Goal: Task Accomplishment & Management: Complete application form

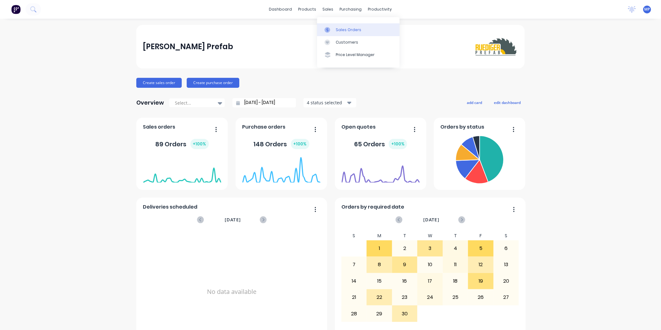
click at [332, 28] on div at bounding box center [329, 30] width 9 height 6
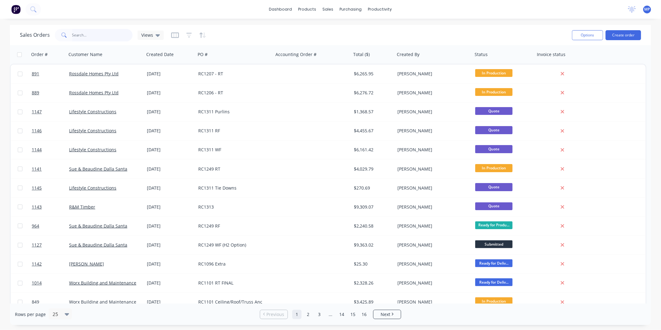
click at [110, 35] on input "text" at bounding box center [102, 35] width 61 height 12
type input "939"
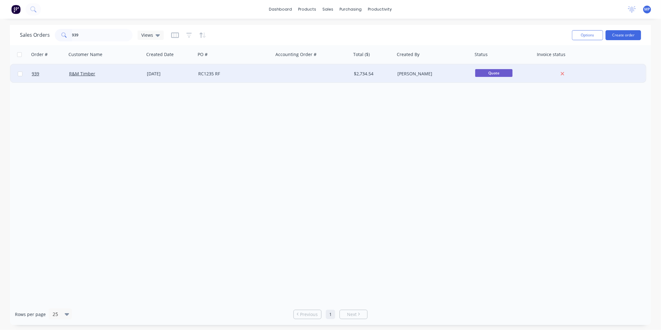
click at [232, 72] on div "RC1235 RF" at bounding box center [232, 74] width 69 height 6
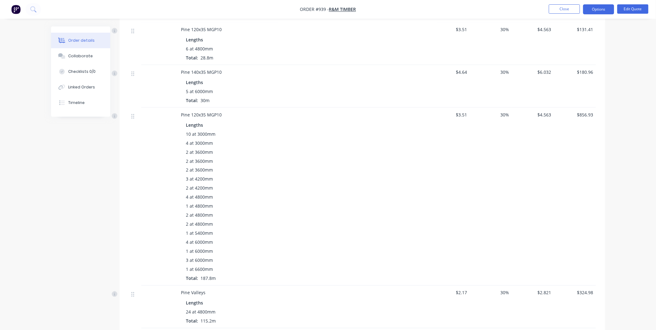
scroll to position [140, 0]
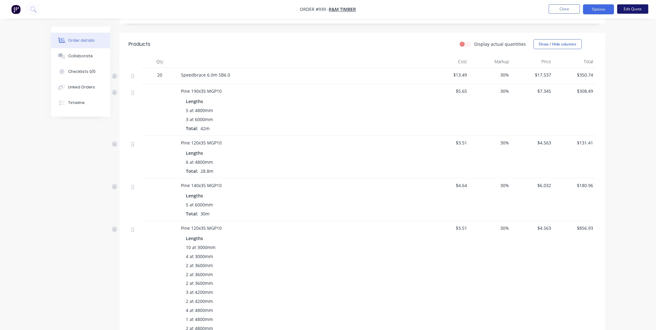
click at [629, 8] on button "Edit Quote" at bounding box center [632, 8] width 31 height 9
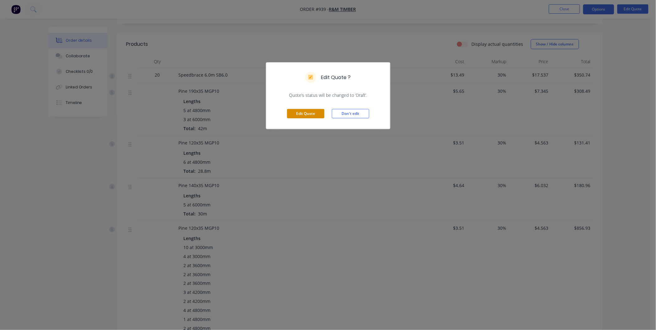
click at [312, 112] on button "Edit Quote" at bounding box center [305, 113] width 37 height 9
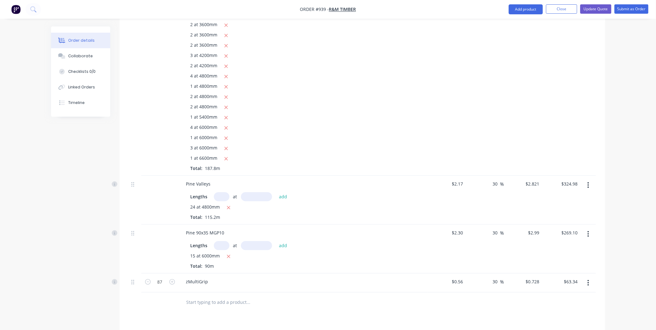
scroll to position [546, 0]
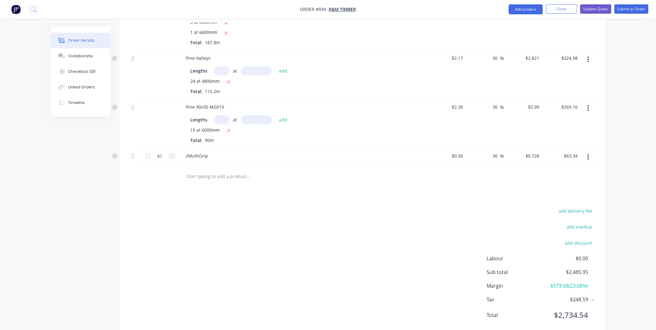
click at [200, 170] on input "text" at bounding box center [248, 176] width 124 height 12
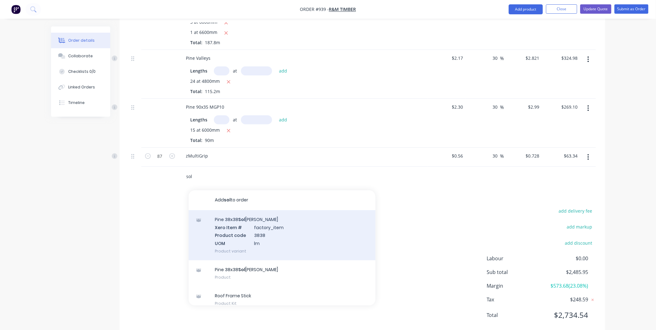
type input "sol"
click at [230, 210] on div "Pine 38x38 [PERSON_NAME] Xero Item # factory_item Product code 3838 UOM lm Prod…" at bounding box center [282, 235] width 187 height 50
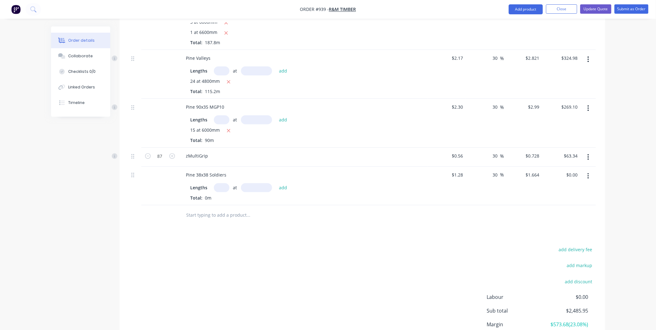
click at [220, 183] on input "text" at bounding box center [222, 187] width 16 height 9
click at [247, 183] on input "text" at bounding box center [256, 187] width 31 height 9
type input "2400mm"
click at [223, 183] on input "text" at bounding box center [222, 187] width 16 height 9
type input "15"
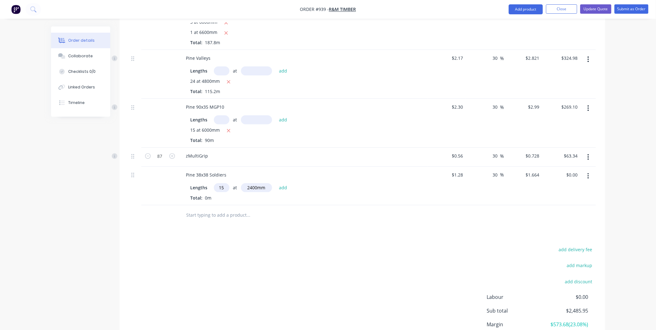
click at [276, 183] on button "add" at bounding box center [283, 187] width 15 height 8
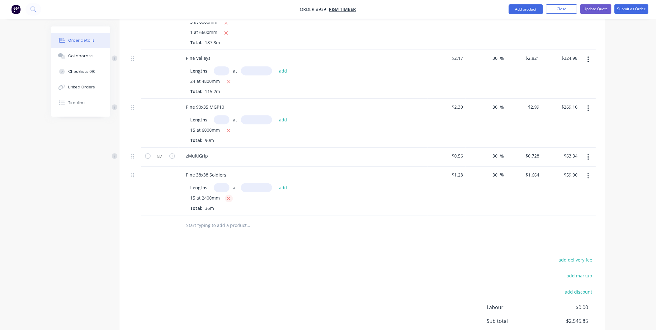
click at [227, 194] on button "button" at bounding box center [229, 198] width 8 height 8
type input "$0.00"
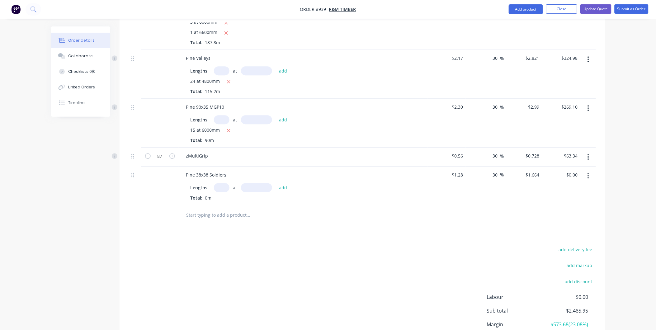
click at [223, 183] on input "text" at bounding box center [222, 187] width 16 height 9
type input "8"
type input "2400"
click at [276, 183] on button "add" at bounding box center [283, 187] width 15 height 8
type input "$31.95"
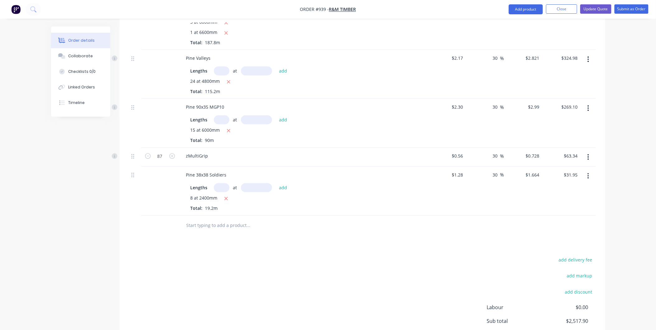
click at [207, 219] on input "text" at bounding box center [248, 225] width 124 height 12
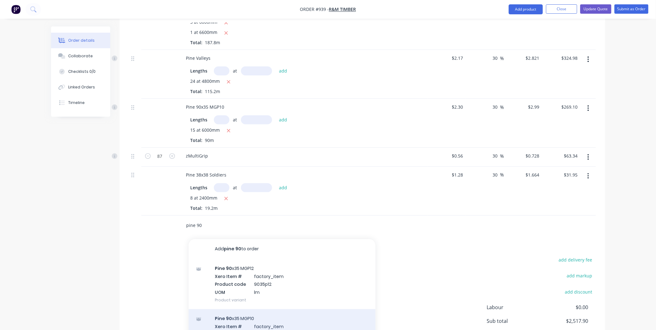
type input "pine 90"
click at [238, 309] on div "Pine 90 x35 MGP10 Xero Item # factory_item Product code 9035 UOM Product variant" at bounding box center [282, 334] width 187 height 50
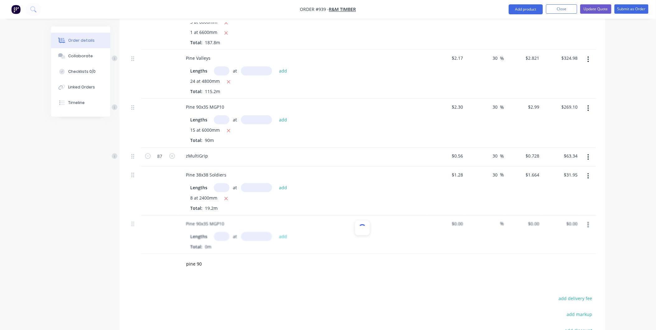
type input "$2.38"
type input "30"
type input "$3.094"
click at [222, 232] on input "text" at bounding box center [222, 236] width 16 height 9
type input "4"
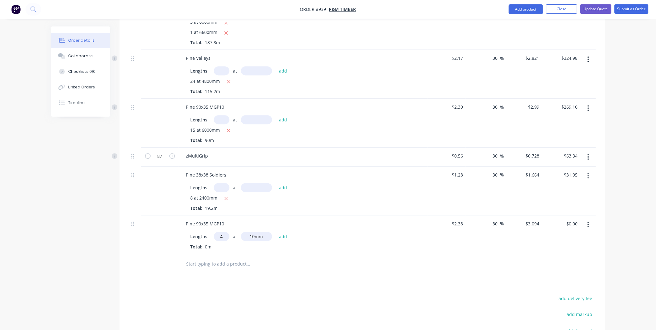
click at [263, 232] on input "10mm" at bounding box center [256, 236] width 31 height 9
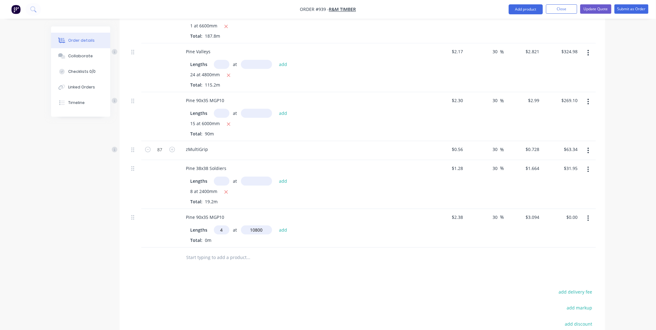
type input "10800mm"
click at [227, 251] on input "text" at bounding box center [248, 257] width 124 height 12
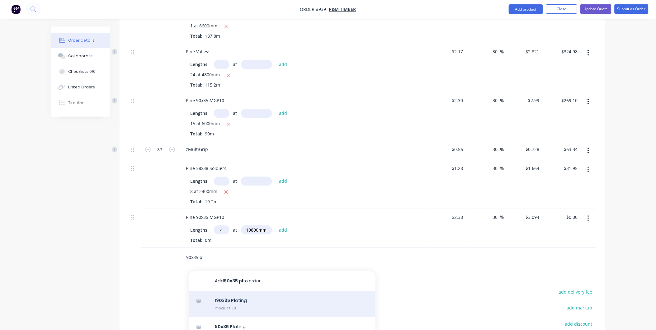
scroll to position [35, 0]
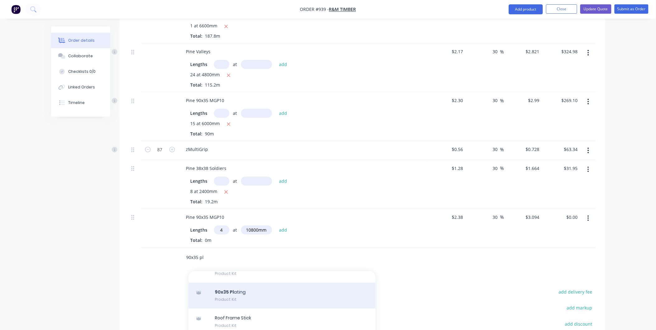
type input "90x35 pl"
click at [251, 283] on div "90x35 Pl ating Product Kit" at bounding box center [282, 296] width 187 height 26
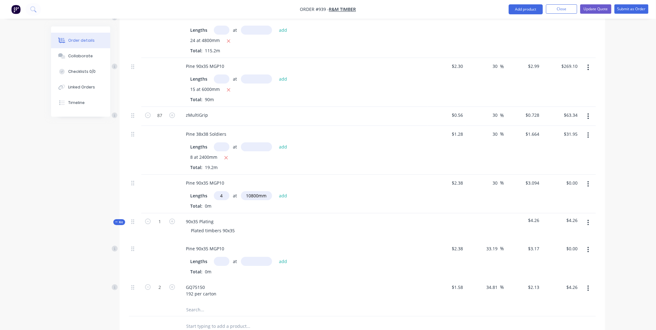
scroll to position [587, 0]
click at [590, 178] on button "button" at bounding box center [588, 183] width 15 height 11
click at [554, 231] on button "Delete" at bounding box center [565, 237] width 59 height 12
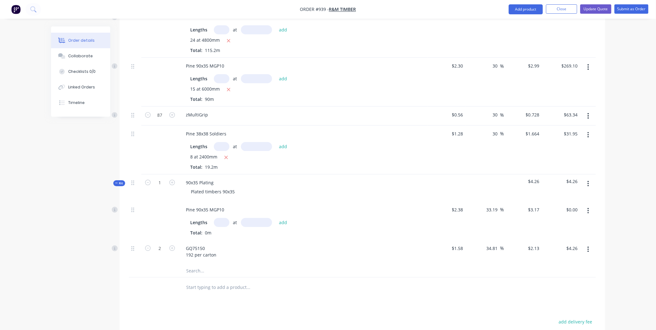
click at [222, 218] on input "text" at bounding box center [222, 222] width 16 height 9
type input "4"
type input "10800"
click at [276, 218] on button "add" at bounding box center [283, 222] width 15 height 8
type input "$136.94"
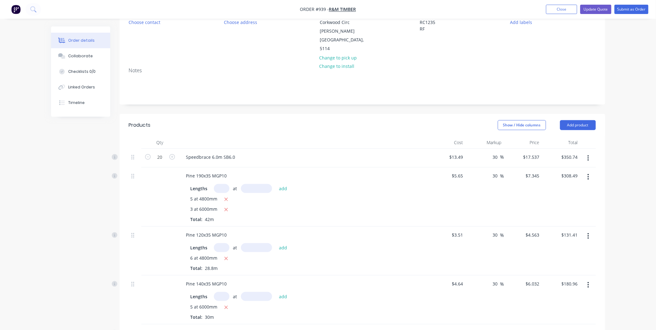
scroll to position [0, 0]
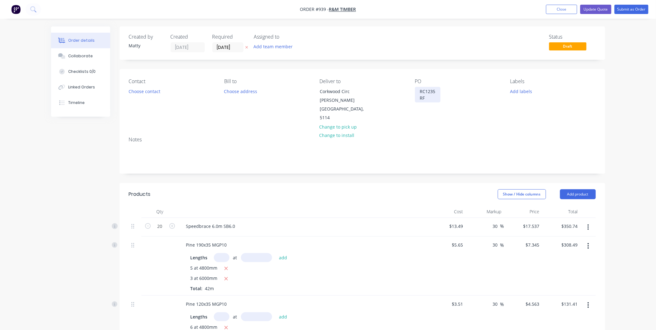
click at [428, 99] on div "RC1235 RF" at bounding box center [428, 95] width 26 height 16
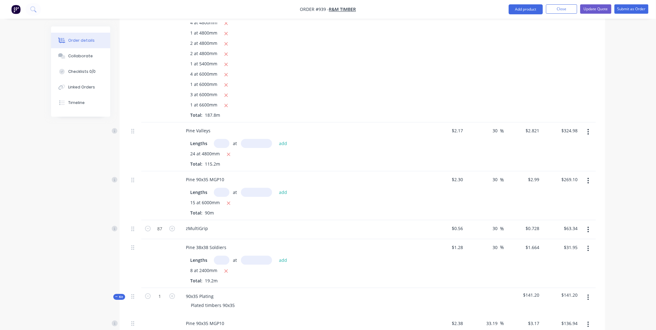
scroll to position [467, 0]
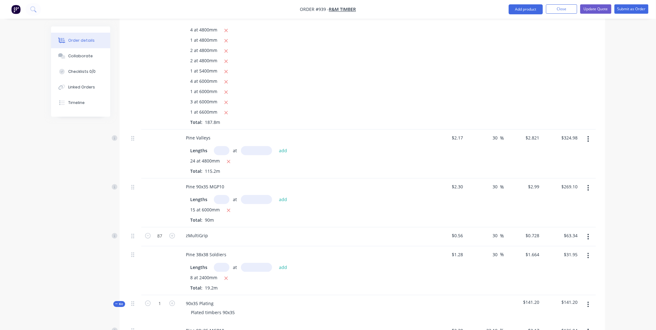
click at [221, 195] on input "text" at bounding box center [222, 199] width 16 height 9
type input "6"
type input "6000"
click at [276, 195] on button "add" at bounding box center [283, 199] width 15 height 8
type input "$376.74"
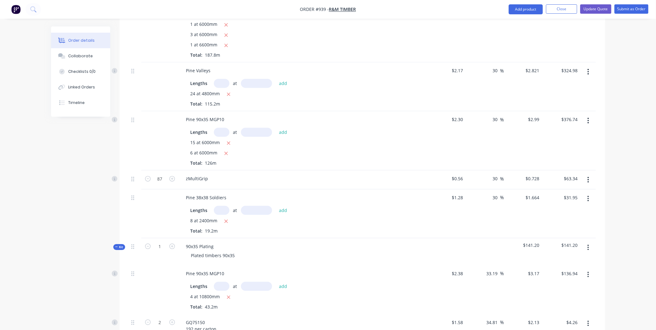
scroll to position [536, 0]
click at [219, 280] on input "text" at bounding box center [222, 284] width 16 height 9
type input "3"
type input "6600"
click at [276, 280] on button "add" at bounding box center [283, 284] width 15 height 8
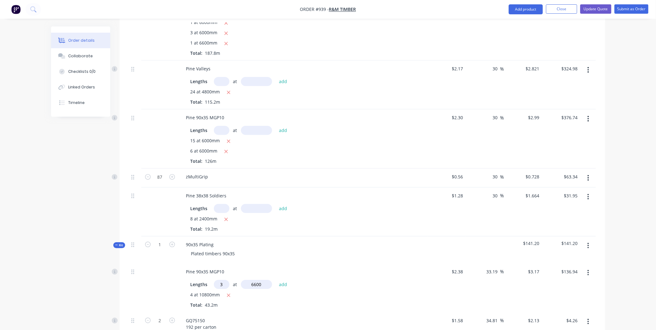
type input "$199.71"
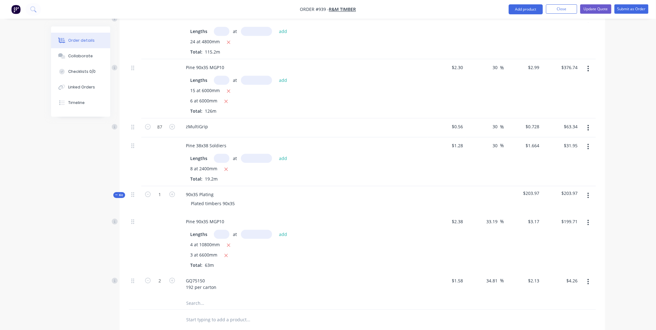
scroll to position [605, 0]
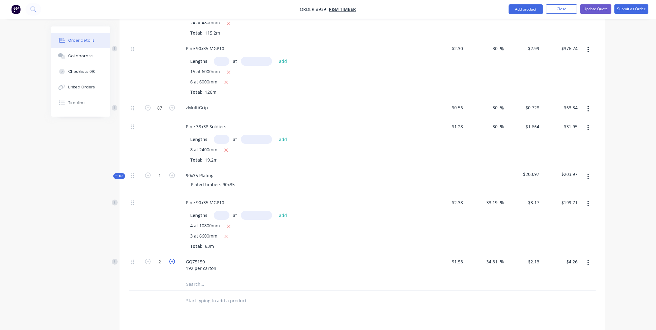
click at [172, 259] on icon "button" at bounding box center [172, 262] width 6 height 6
type input "3"
type input "$6.39"
click at [172, 259] on icon "button" at bounding box center [172, 262] width 6 height 6
type input "4"
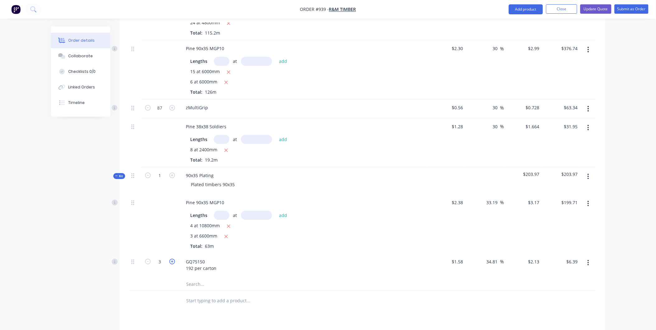
type input "$8.52"
click at [172, 259] on icon "button" at bounding box center [172, 262] width 6 height 6
type input "5"
type input "$10.65"
click at [172, 259] on icon "button" at bounding box center [172, 262] width 6 height 6
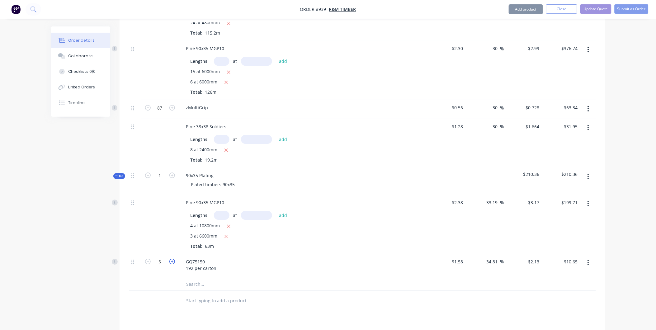
type input "6"
type input "$12.78"
click at [172, 259] on icon "button" at bounding box center [172, 262] width 6 height 6
type input "7"
type input "$14.91"
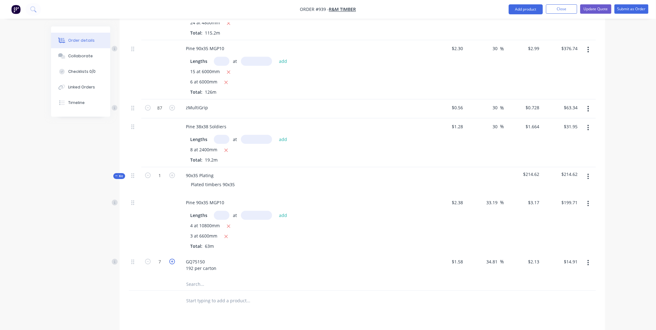
click at [172, 259] on icon "button" at bounding box center [172, 262] width 6 height 6
type input "8"
type input "$17.04"
click at [172, 259] on icon "button" at bounding box center [172, 262] width 6 height 6
type input "9"
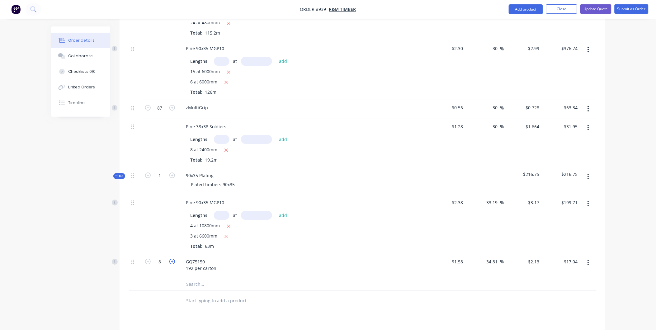
type input "$19.17"
click at [172, 259] on icon "button" at bounding box center [172, 262] width 6 height 6
type input "10"
type input "$21.30"
click at [172, 259] on icon "button" at bounding box center [172, 262] width 6 height 6
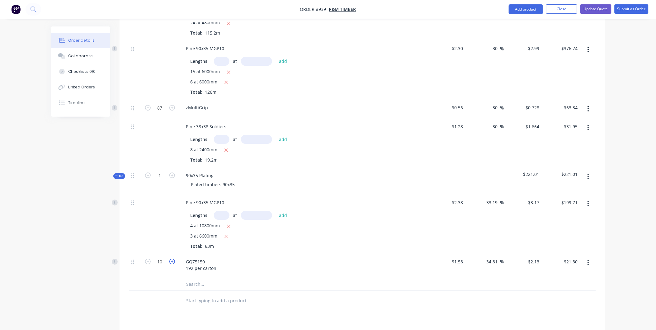
type input "11"
type input "$23.43"
click at [172, 259] on icon "button" at bounding box center [172, 262] width 6 height 6
type input "12"
type input "$25.56"
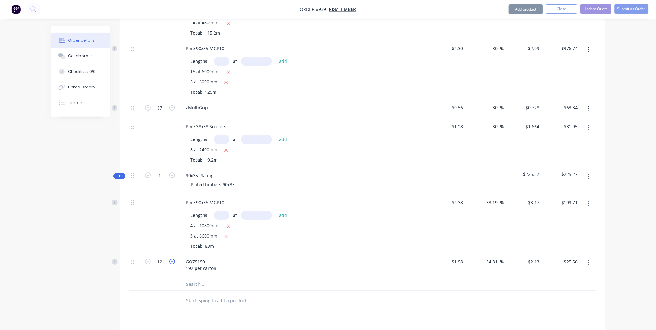
click at [172, 259] on icon "button" at bounding box center [172, 262] width 6 height 6
type input "13"
type input "$27.69"
click at [172, 259] on icon "button" at bounding box center [172, 262] width 6 height 6
type input "14"
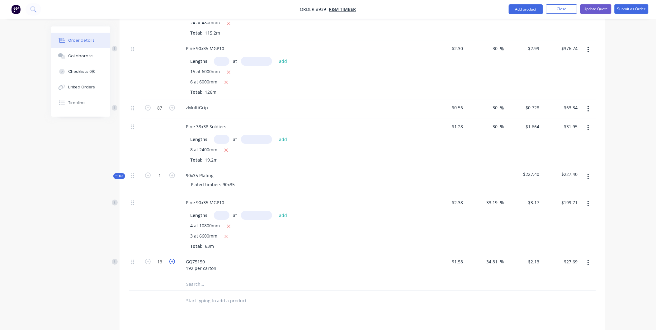
type input "$29.82"
click at [599, 12] on button "Update Quote" at bounding box center [595, 8] width 31 height 9
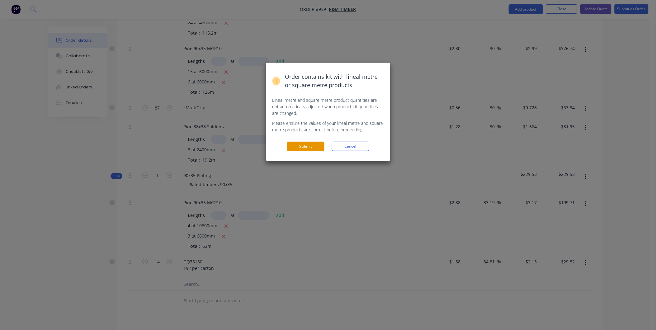
click at [307, 147] on button "Submit" at bounding box center [305, 146] width 37 height 9
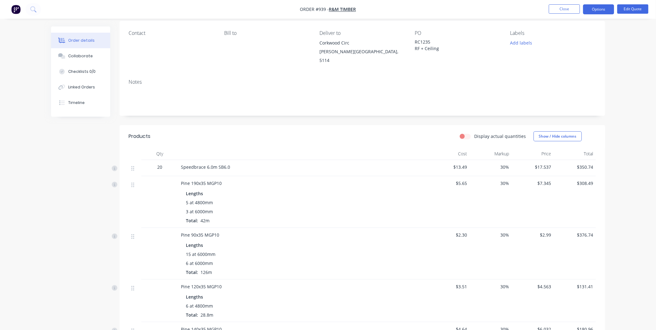
scroll to position [0, 0]
